Goal: Task Accomplishment & Management: Manage account settings

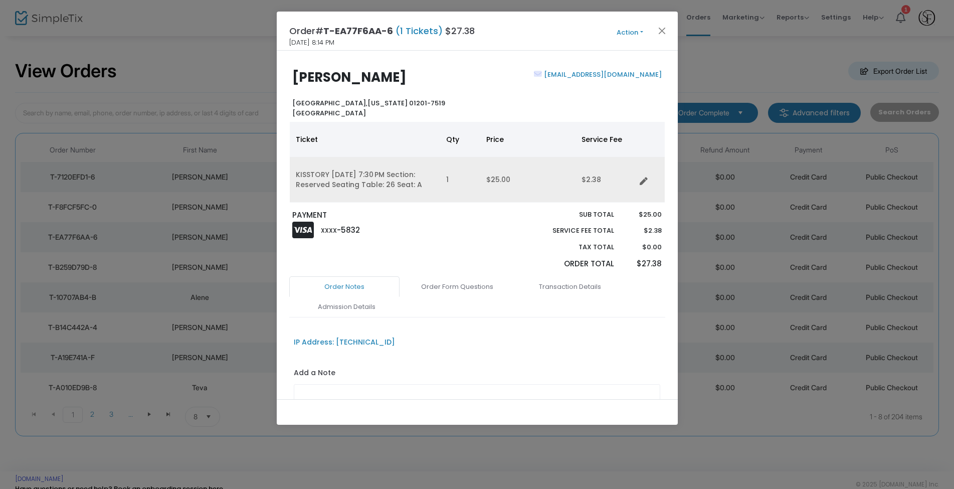
click at [430, 179] on td "KISSTORY [DATE] 7:30 PM Section: Reserved Seating Table: 26 Seat: A" at bounding box center [365, 180] width 150 height 46
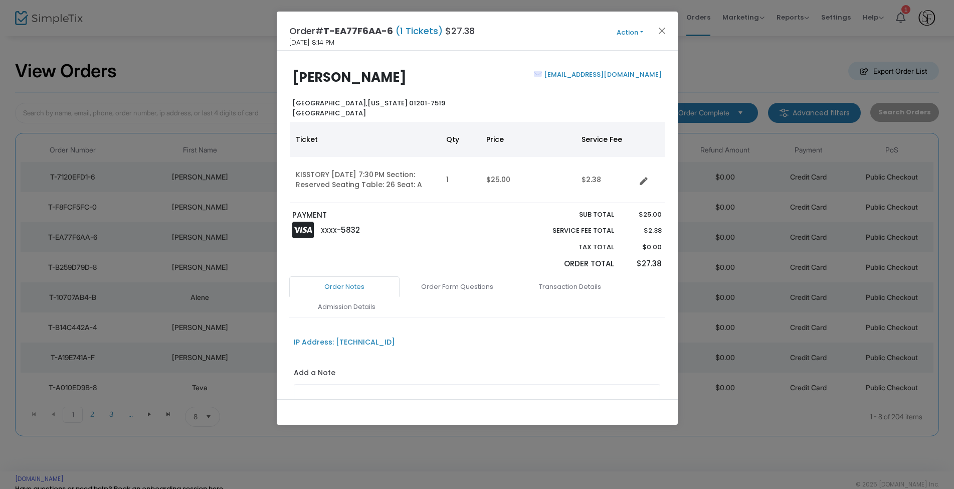
click at [633, 28] on button "Action" at bounding box center [630, 32] width 60 height 11
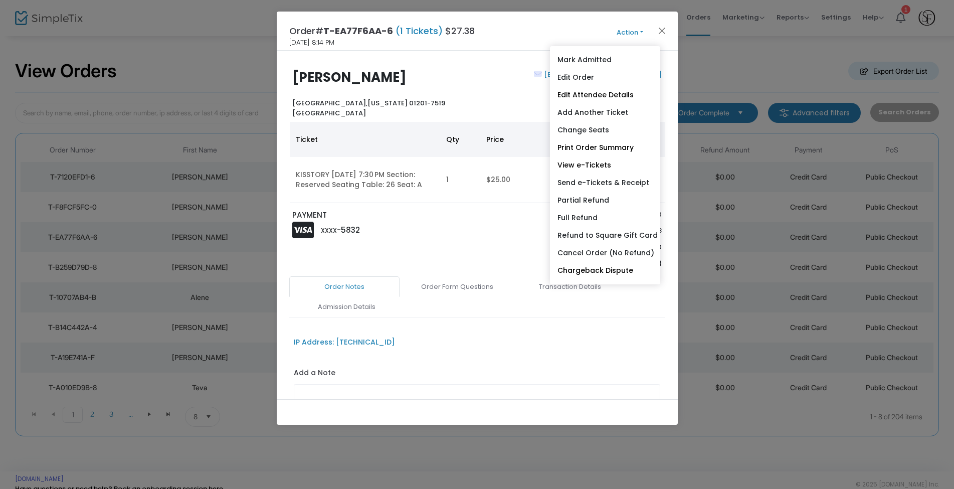
click at [633, 28] on button "Action" at bounding box center [630, 32] width 60 height 11
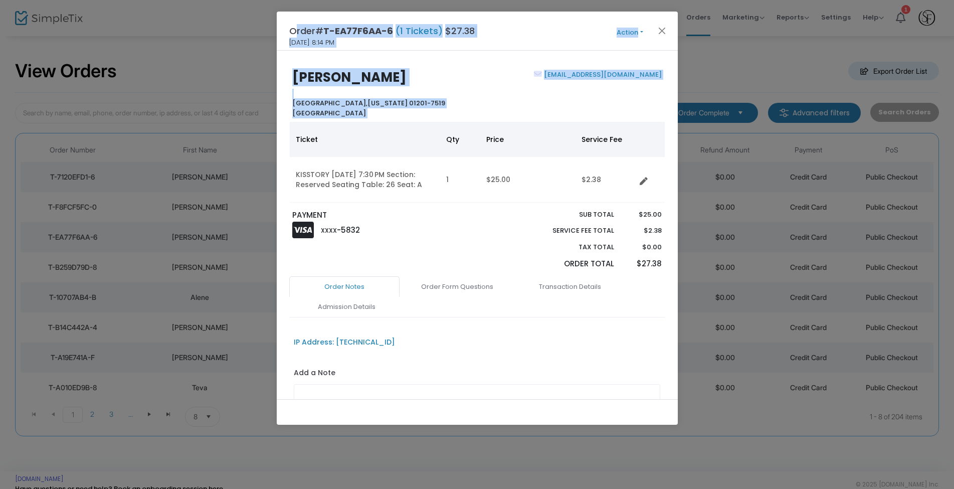
drag, startPoint x: 511, startPoint y: 21, endPoint x: 624, endPoint y: 79, distance: 126.7
click at [635, 85] on div "Order# T-EA77F6AA-6 (1 Tickets) $27.38 [DATE] 8:14 PM Action Mark Admitted Edit…" at bounding box center [477, 218] width 401 height 413
click at [385, 77] on h2 "[PERSON_NAME]" at bounding box center [382, 78] width 180 height 16
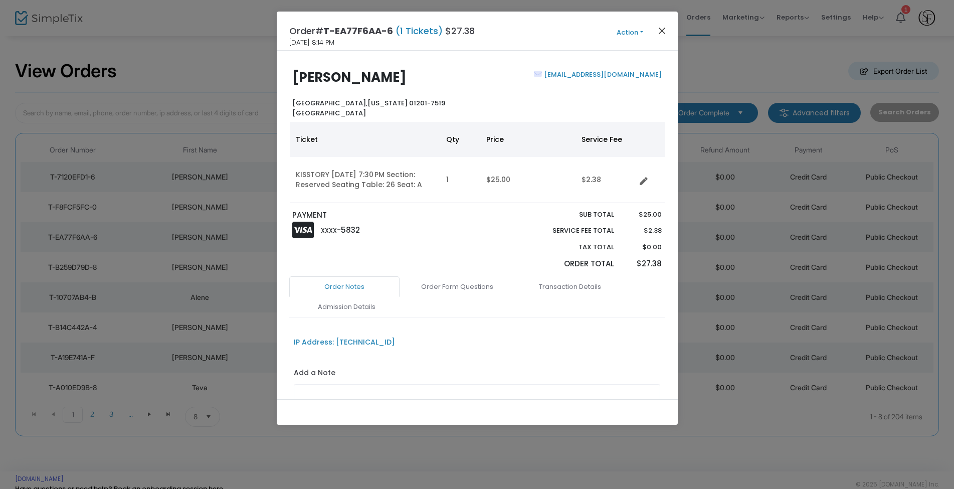
click at [664, 28] on button "Close" at bounding box center [661, 30] width 13 height 13
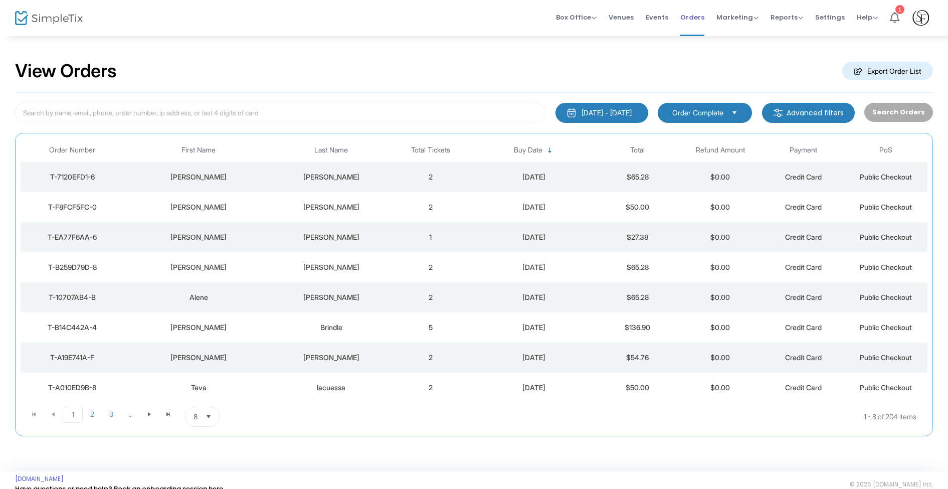
click at [695, 19] on span "Orders" at bounding box center [692, 18] width 24 height 26
click at [264, 107] on input at bounding box center [280, 113] width 530 height 21
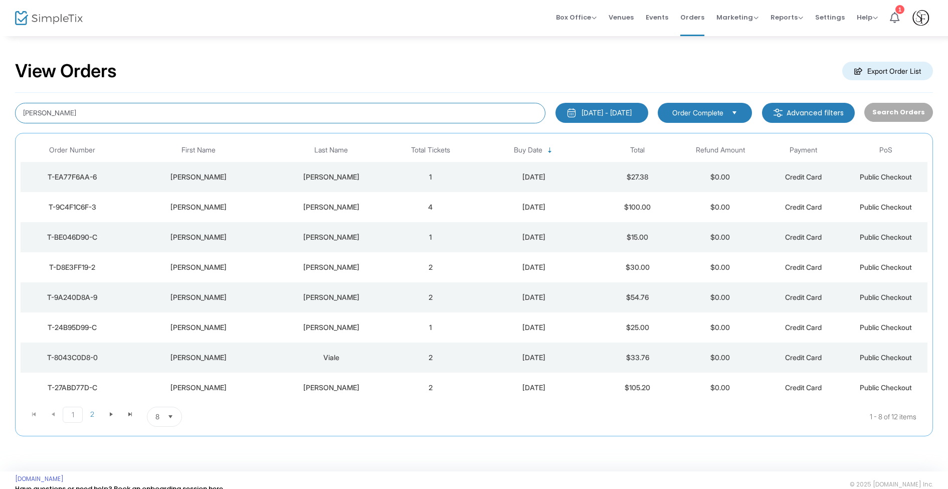
click at [605, 112] on div "[DATE] - [DATE]" at bounding box center [607, 113] width 50 height 10
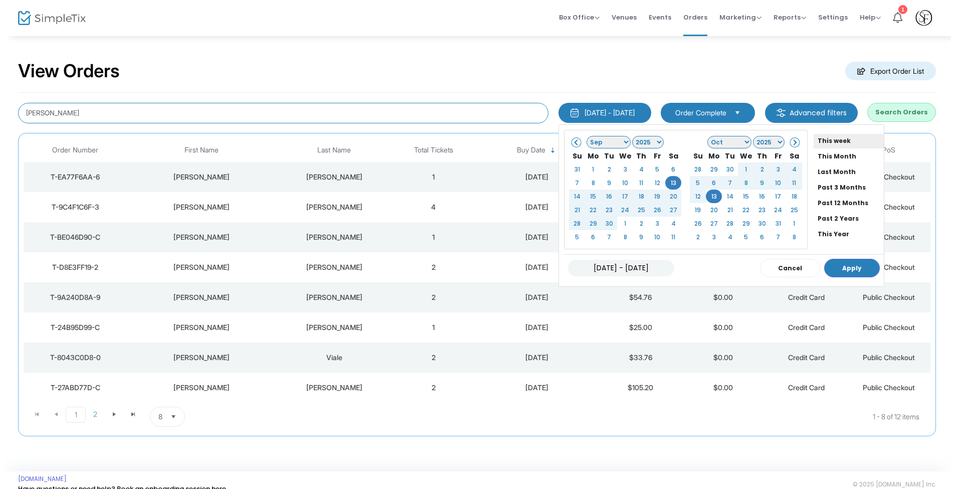
scroll to position [70, 0]
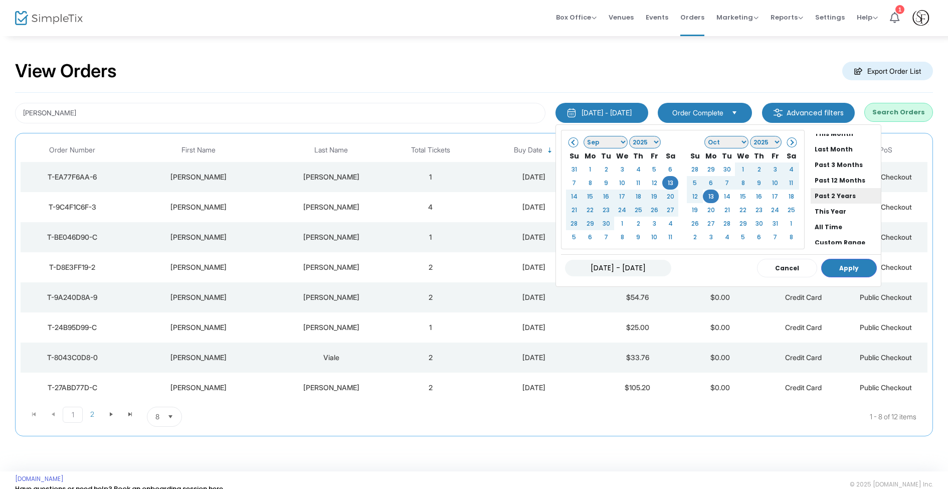
click at [831, 195] on li "Past 2 Years" at bounding box center [846, 196] width 70 height 16
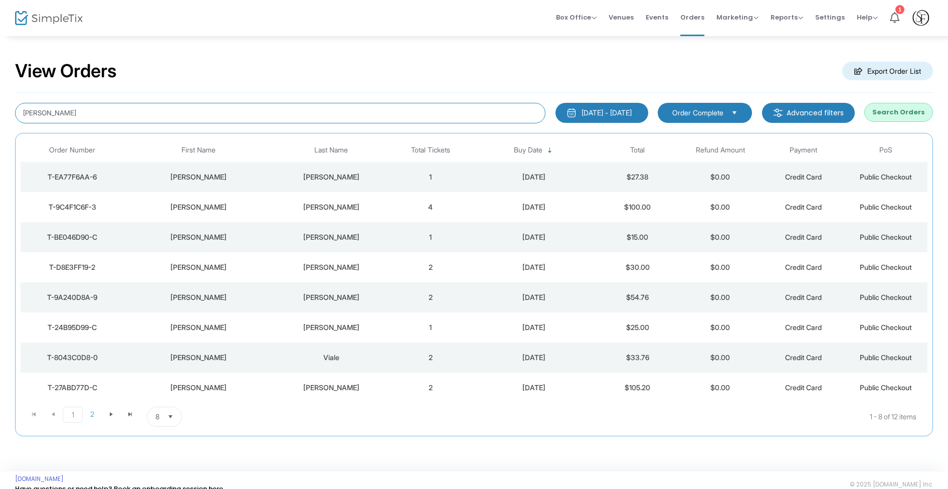
click at [86, 109] on input "[PERSON_NAME]" at bounding box center [280, 113] width 530 height 21
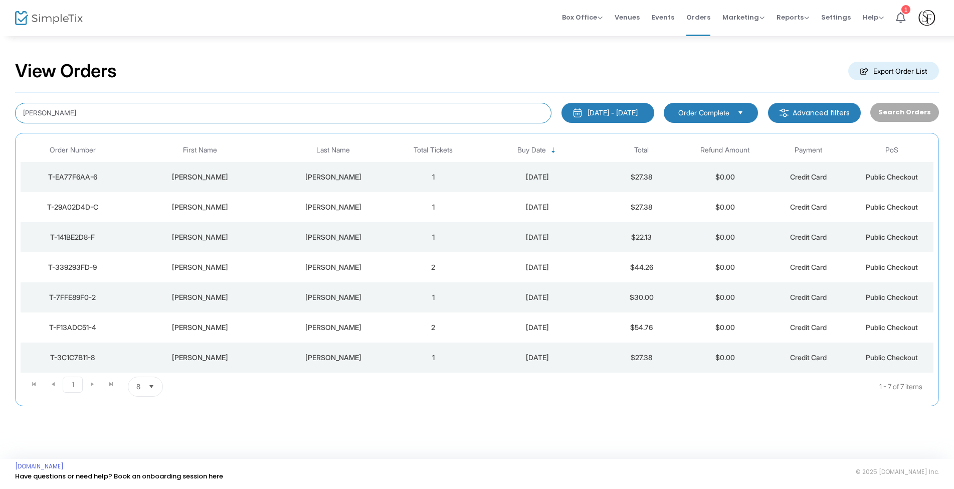
click at [342, 211] on div "[PERSON_NAME]" at bounding box center [333, 207] width 112 height 10
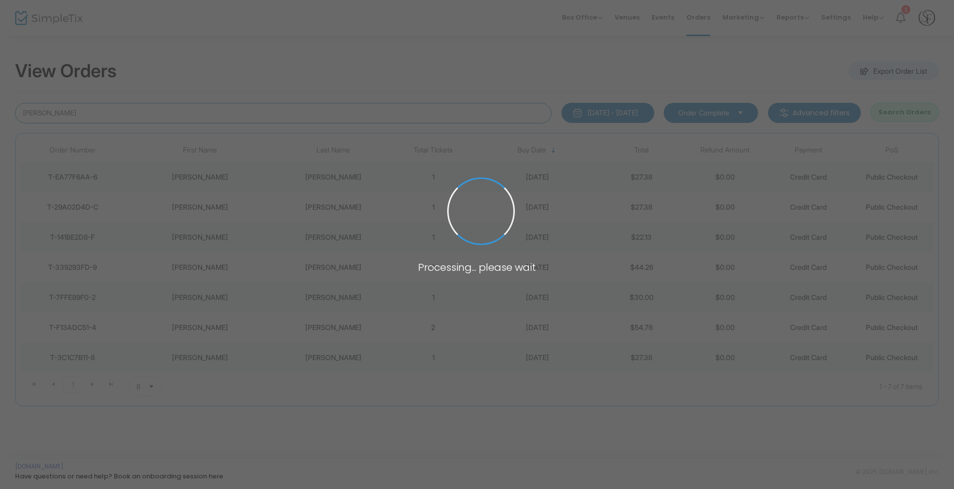
type input "[PERSON_NAME]"
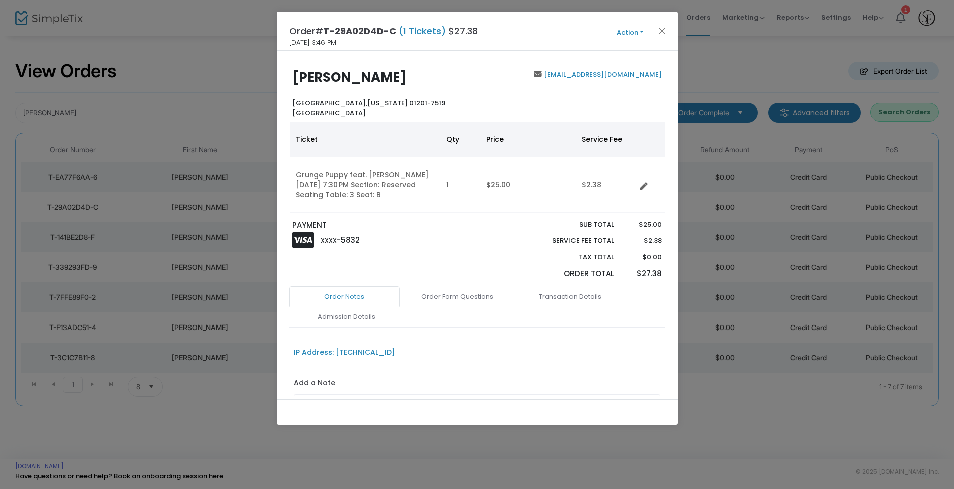
click at [653, 73] on link "[EMAIL_ADDRESS][DOMAIN_NAME]" at bounding box center [602, 75] width 120 height 10
click at [664, 29] on button "Close" at bounding box center [661, 30] width 13 height 13
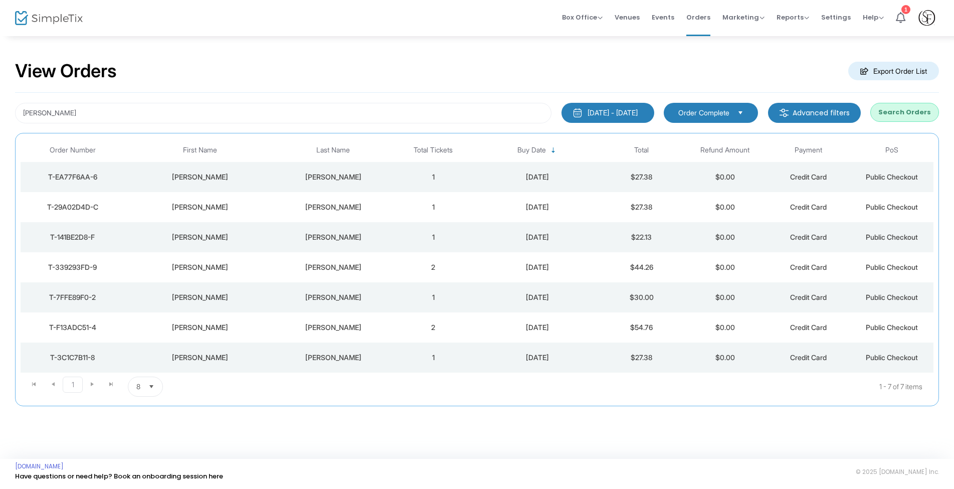
drag, startPoint x: 664, startPoint y: 29, endPoint x: 246, endPoint y: 174, distance: 443.2
click at [246, 174] on div "[PERSON_NAME]" at bounding box center [199, 177] width 145 height 10
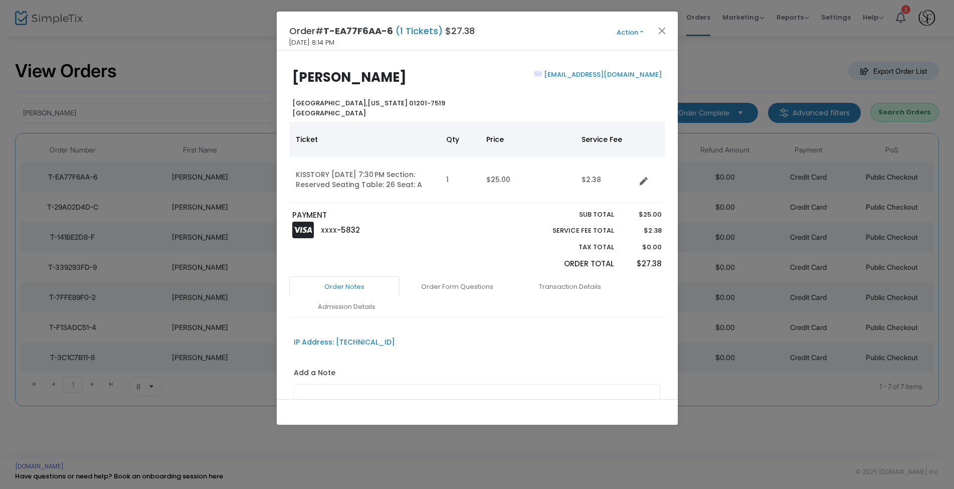
click at [638, 32] on button "Action" at bounding box center [630, 32] width 60 height 11
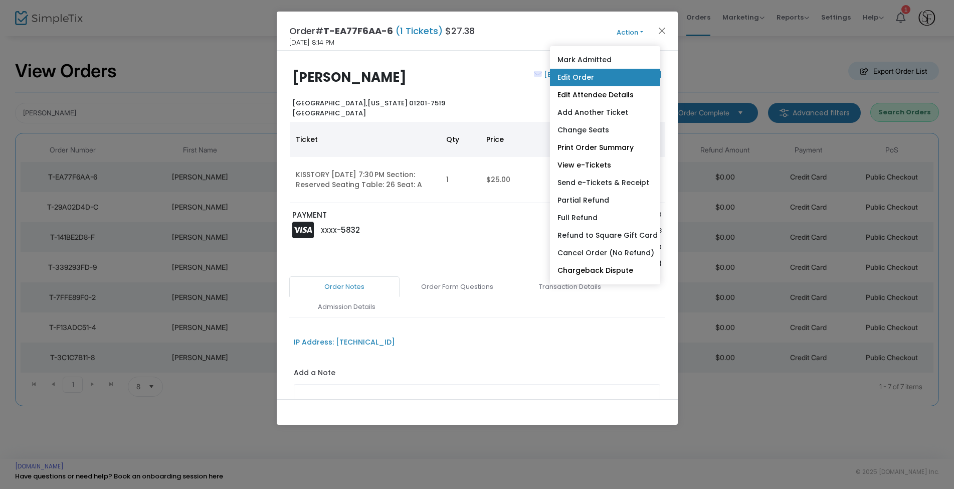
click at [604, 74] on link "Edit Order" at bounding box center [605, 78] width 110 height 18
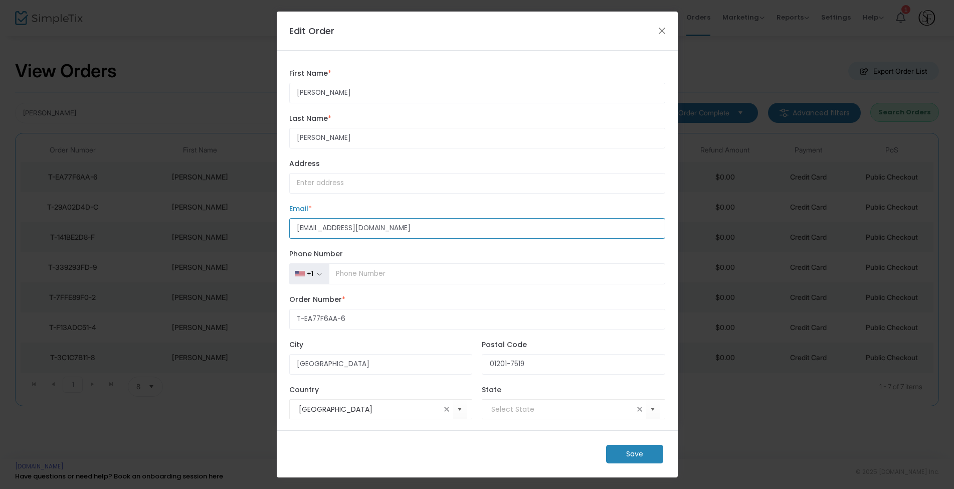
type input "[EMAIL_ADDRESS][DOMAIN_NAME]"
click at [640, 450] on m-button "Save" at bounding box center [634, 454] width 57 height 19
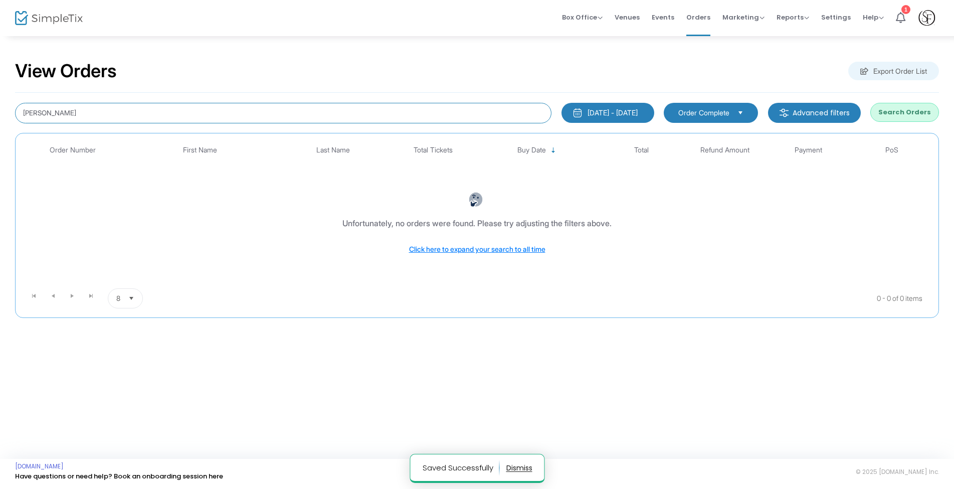
click at [73, 113] on input "[PERSON_NAME]" at bounding box center [283, 113] width 536 height 21
type input "[PERSON_NAME]"
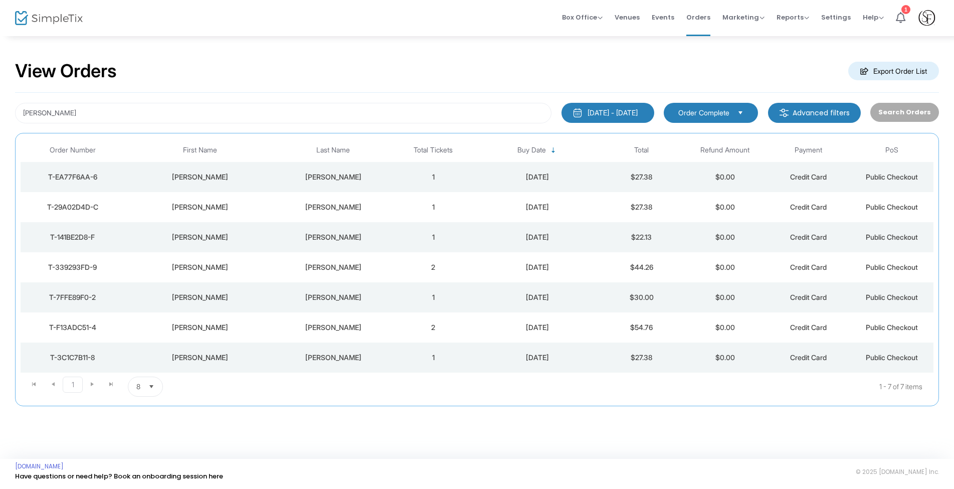
click at [289, 175] on div "[PERSON_NAME]" at bounding box center [333, 177] width 112 height 10
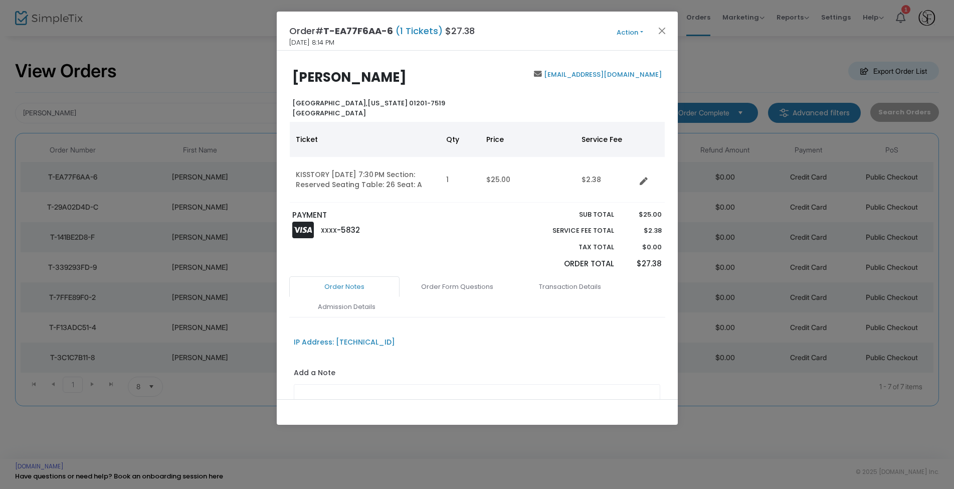
click at [635, 29] on button "Action" at bounding box center [630, 32] width 60 height 11
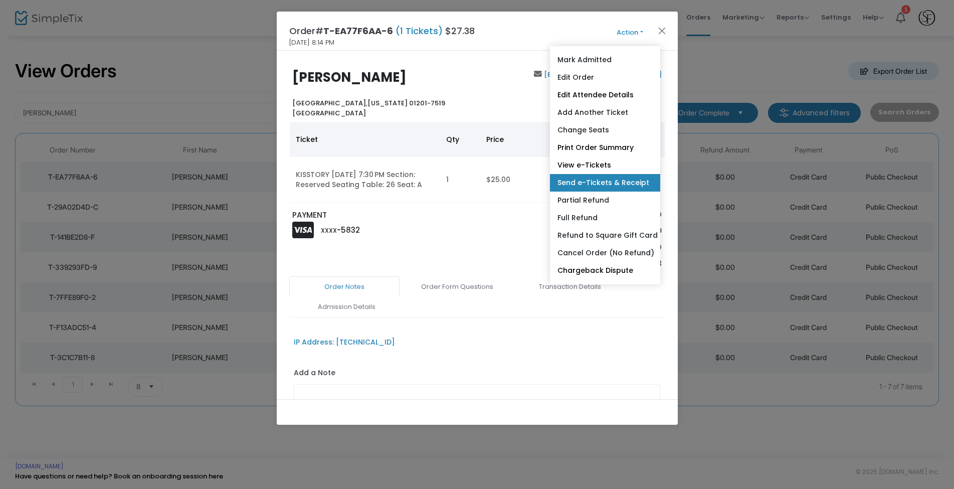
click at [600, 178] on link "Send e-Tickets & Receipt" at bounding box center [605, 183] width 110 height 18
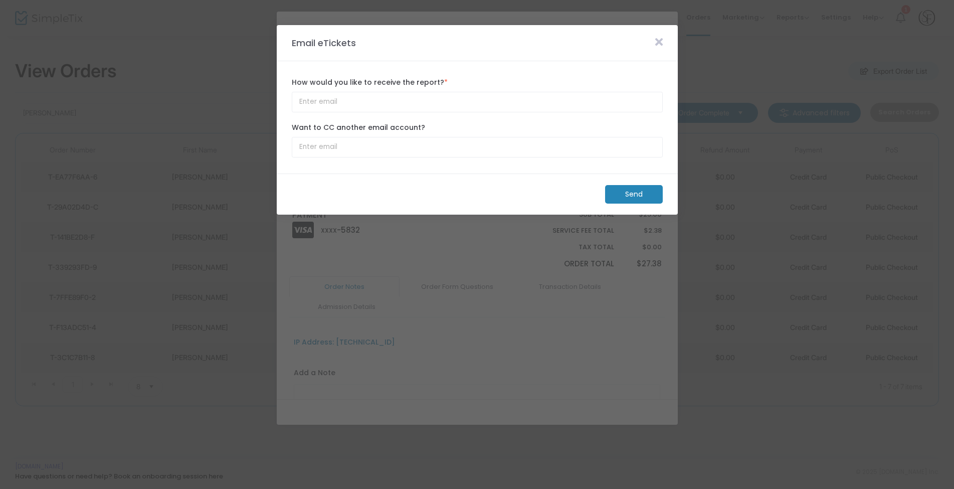
click at [627, 196] on m-button "Send" at bounding box center [634, 194] width 58 height 19
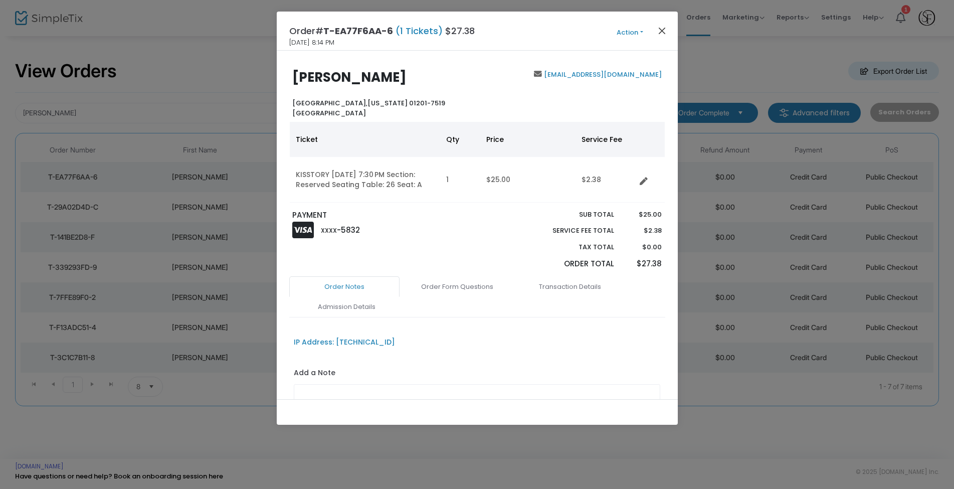
click at [663, 30] on button "Close" at bounding box center [661, 30] width 13 height 13
